Goal: Check status: Check status

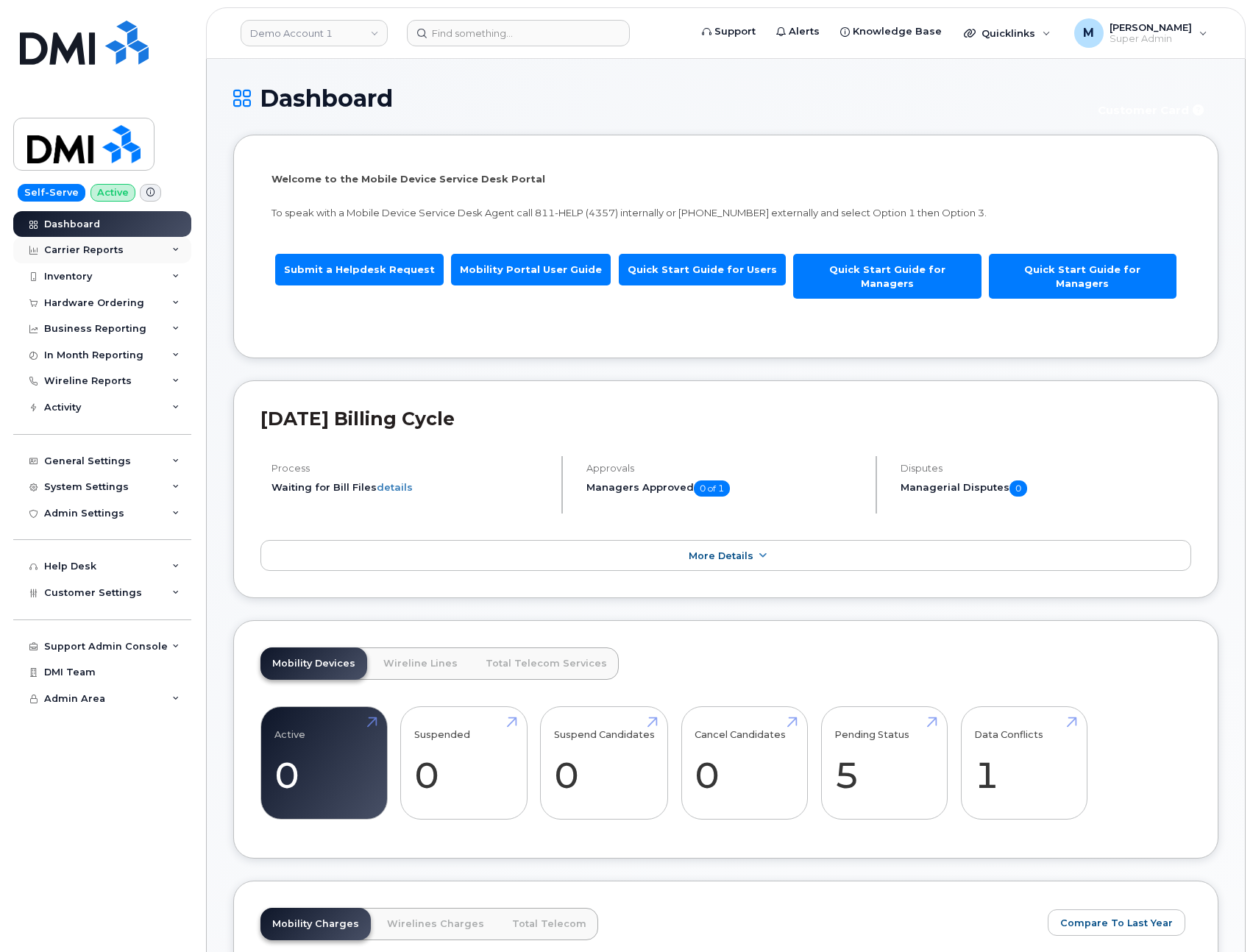
click at [98, 251] on div "Carrier Reports" at bounding box center [83, 250] width 79 height 12
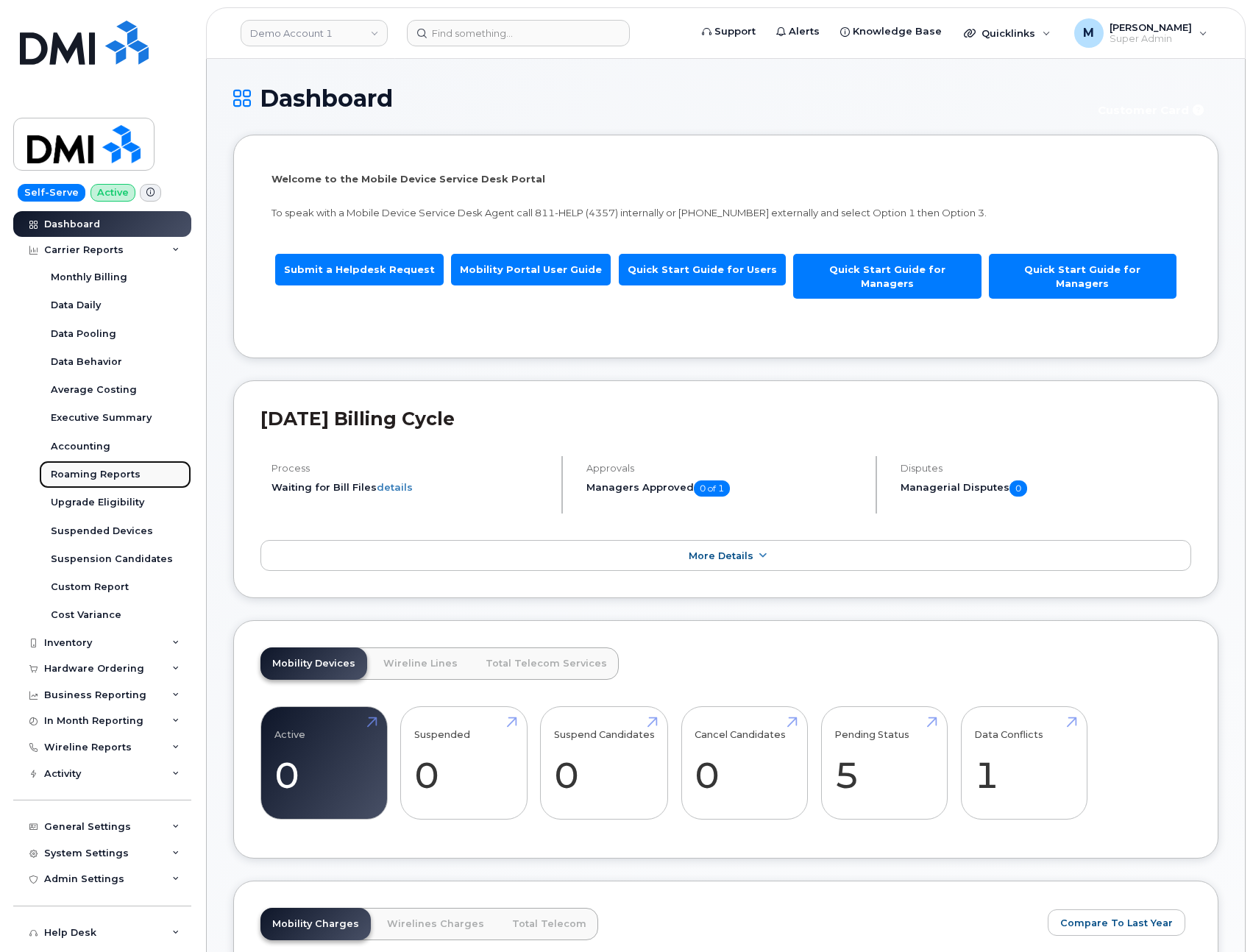
click at [104, 477] on div "Roaming Reports" at bounding box center [95, 474] width 89 height 13
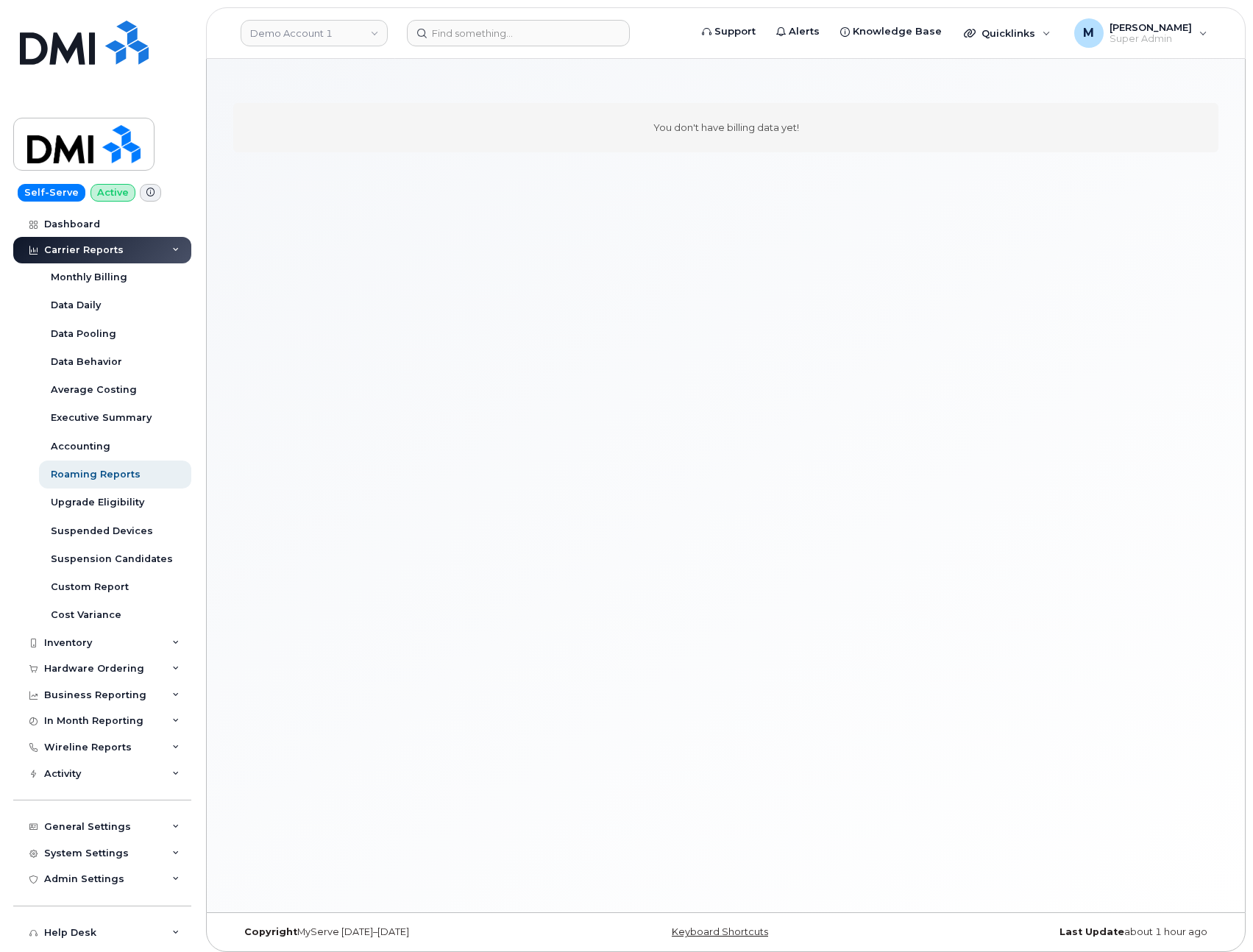
click at [855, 643] on div "You don't have billing data yet!" at bounding box center [726, 486] width 1038 height 854
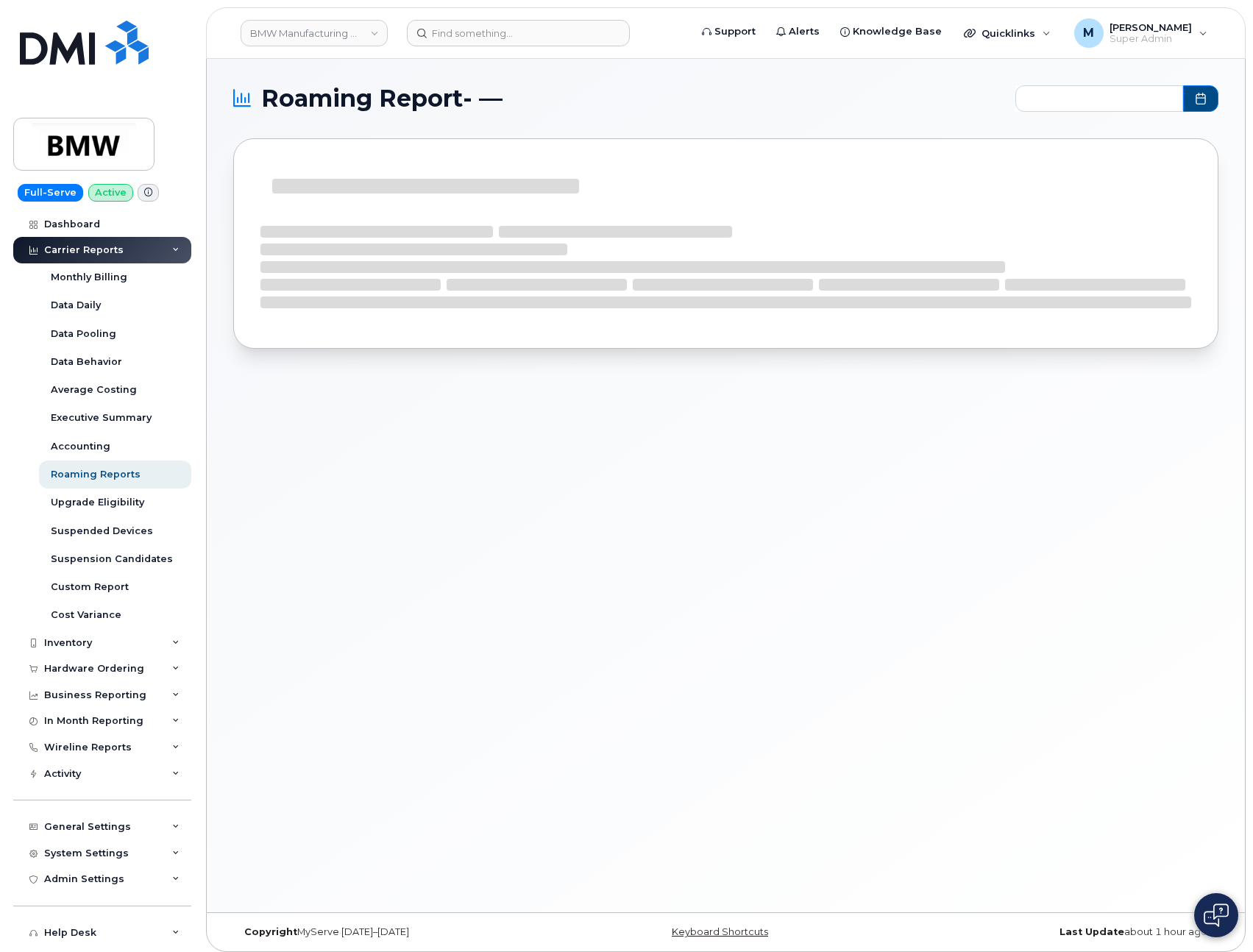
type input "2024-09 - 2025-08"
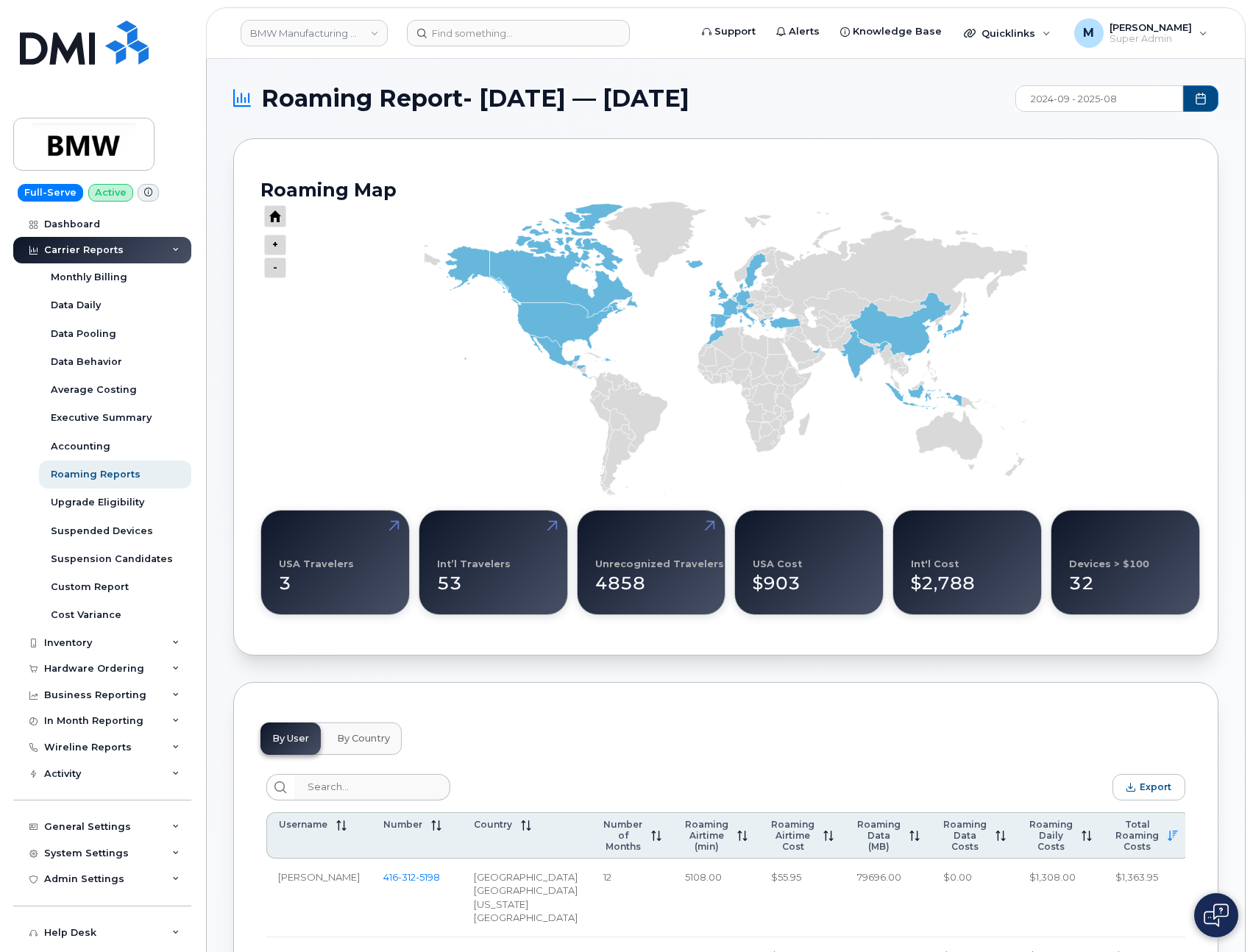
click at [926, 108] on h1 "Roaming Report- September 2024 — August 2025" at bounding box center [620, 98] width 774 height 24
